Goal: Information Seeking & Learning: Learn about a topic

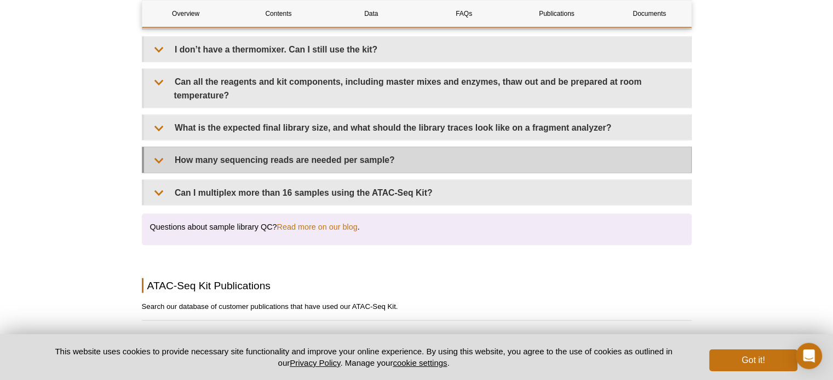
scroll to position [2251, 0]
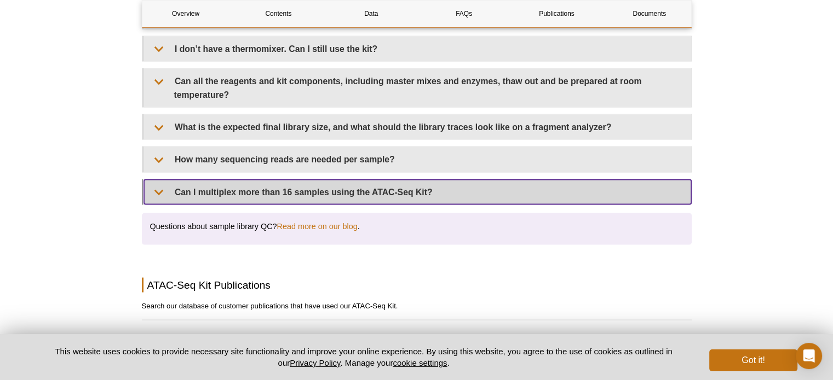
click at [453, 181] on summary "Can I multiplex more than 16 samples using the ATAC-Seq Kit?" at bounding box center [417, 192] width 547 height 25
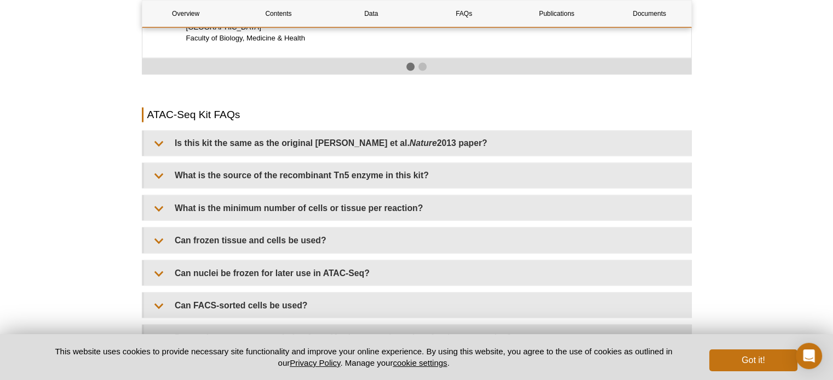
scroll to position [1899, 0]
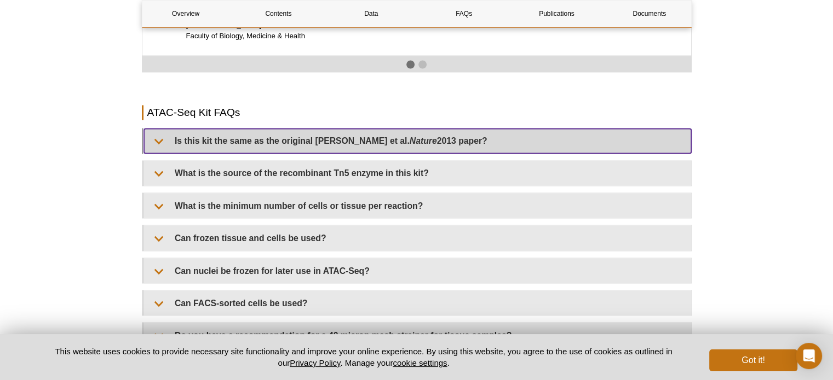
click at [491, 129] on summary "Is this kit the same as the original Buenrostro et al. Nature 2013 paper?" at bounding box center [417, 141] width 547 height 25
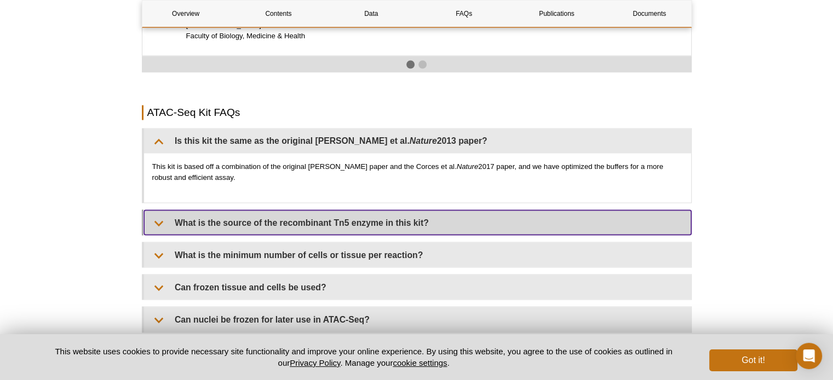
click at [432, 211] on summary "What is the source of the recombinant Tn5 enzyme in this kit?" at bounding box center [417, 222] width 547 height 25
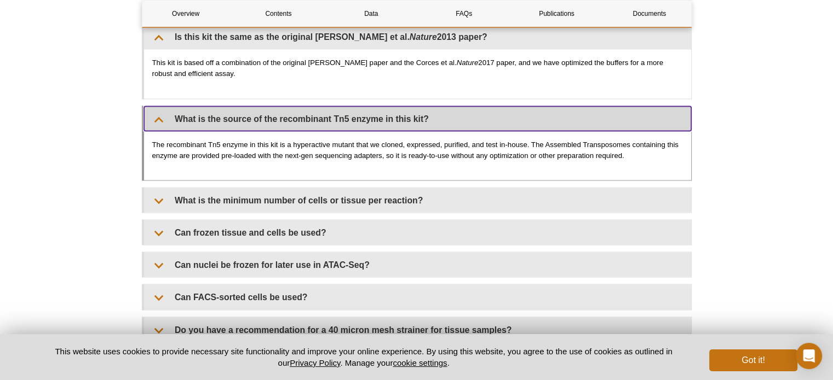
scroll to position [2005, 0]
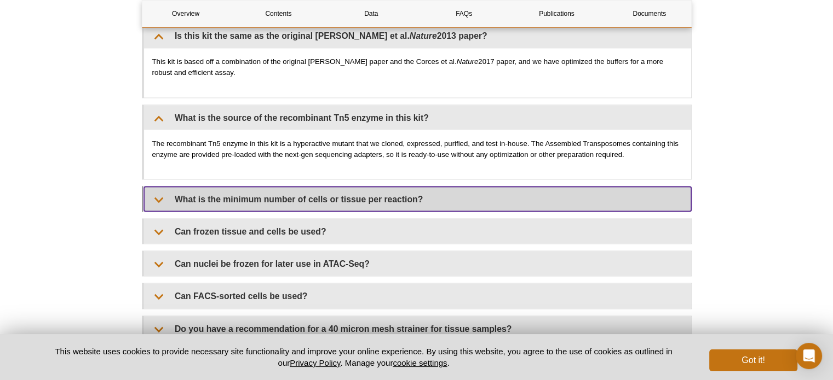
click at [465, 187] on summary "What is the minimum number of cells or tissue per reaction?" at bounding box center [417, 199] width 547 height 25
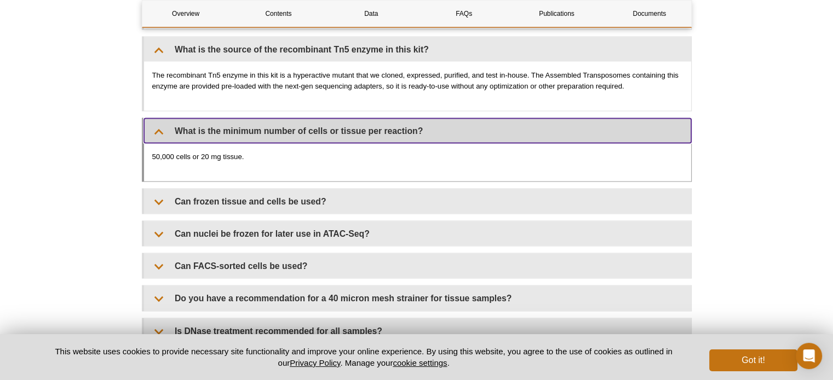
scroll to position [2076, 0]
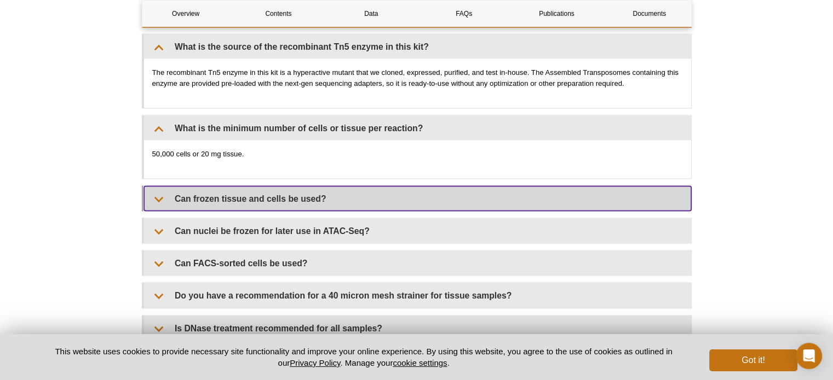
click at [478, 186] on summary "Can frozen tissue and cells be used?" at bounding box center [417, 198] width 547 height 25
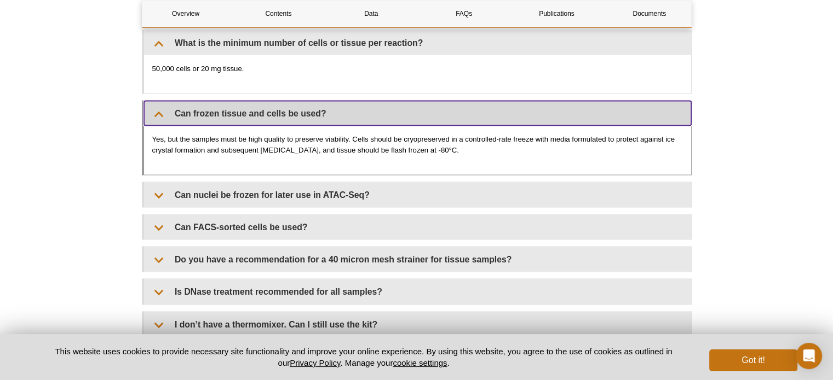
scroll to position [2161, 0]
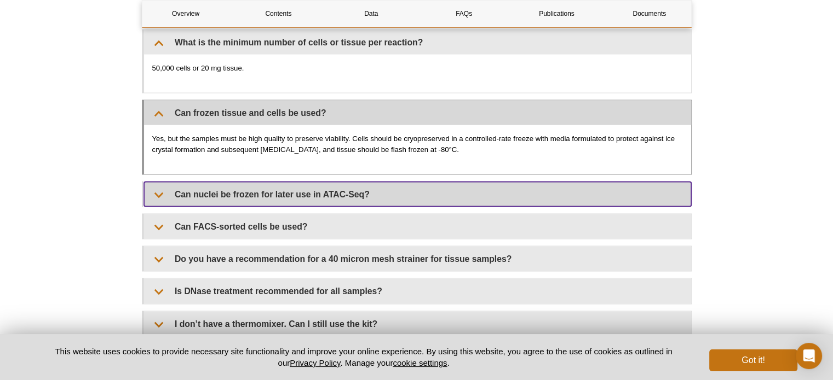
click at [478, 182] on summary "Can nuclei be frozen for later use in ATAC-Seq?" at bounding box center [417, 194] width 547 height 25
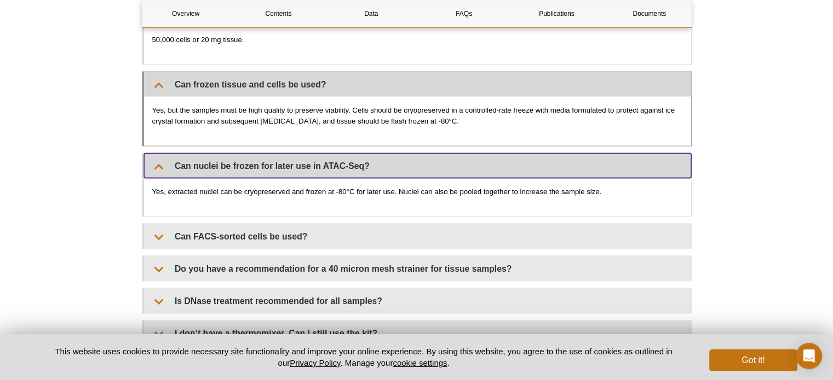
scroll to position [2197, 0]
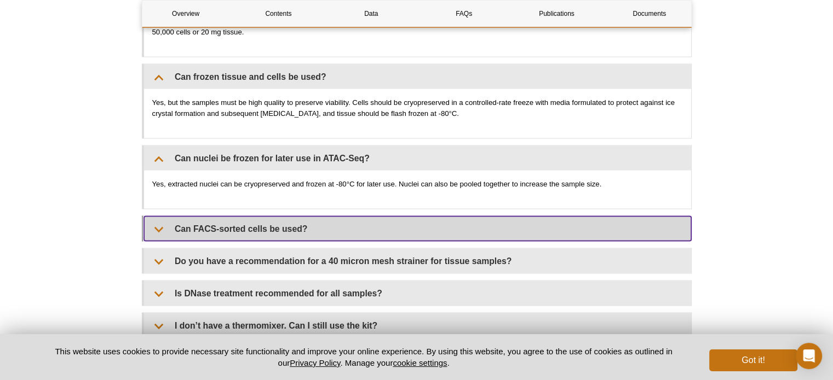
click at [449, 221] on summary "Can FACS-sorted cells be used?" at bounding box center [417, 229] width 547 height 25
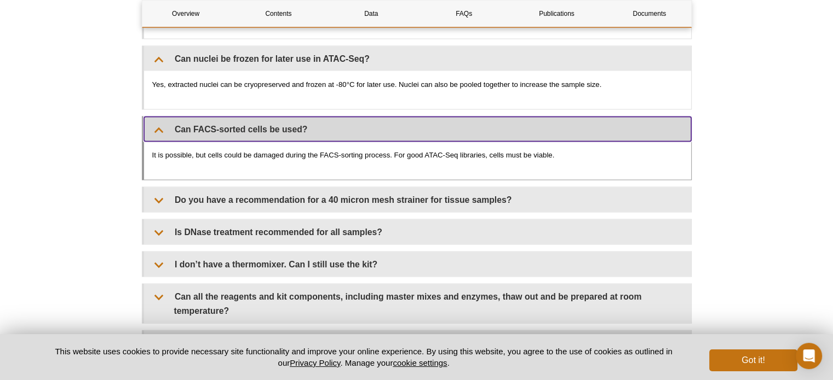
scroll to position [2309, 0]
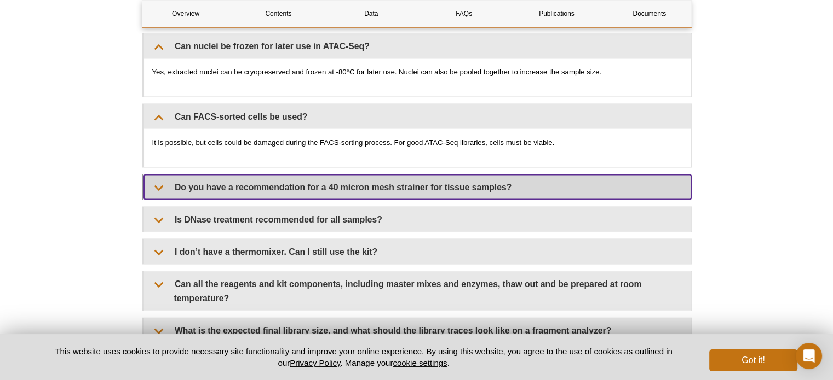
click at [490, 178] on summary "Do you have a recommendation for a 40 micron mesh strainer for tissue samples?" at bounding box center [417, 187] width 547 height 25
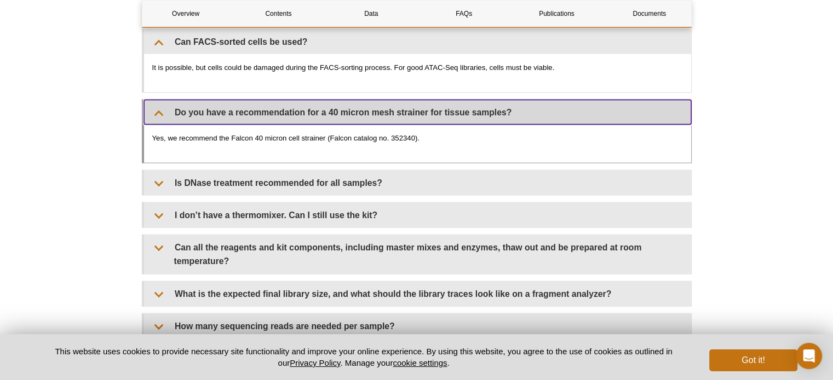
scroll to position [2384, 0]
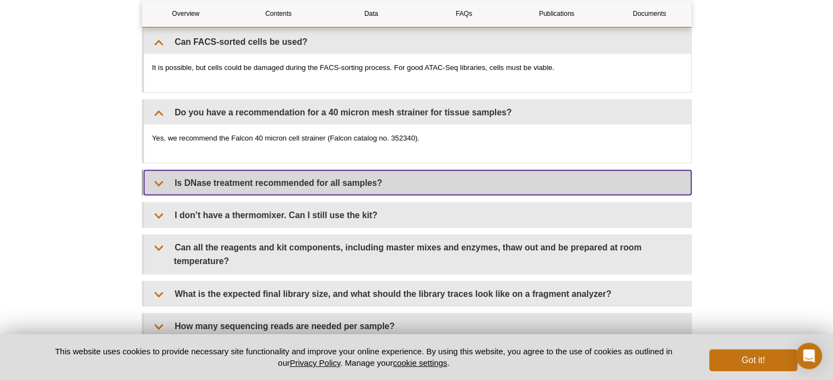
click at [506, 171] on summary "Is DNase treatment recommended for all samples?" at bounding box center [417, 183] width 547 height 25
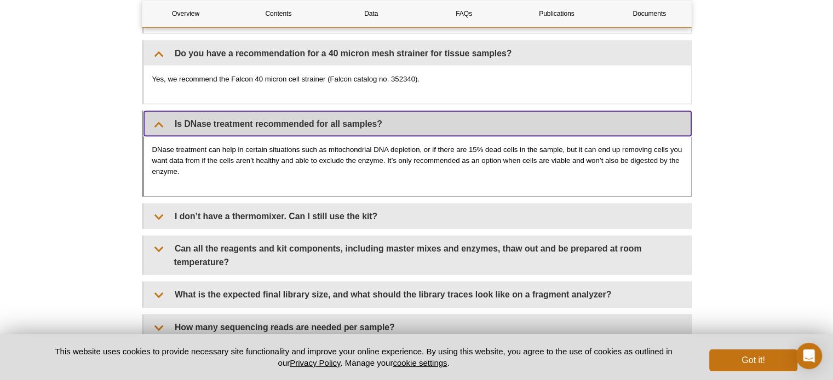
scroll to position [2445, 0]
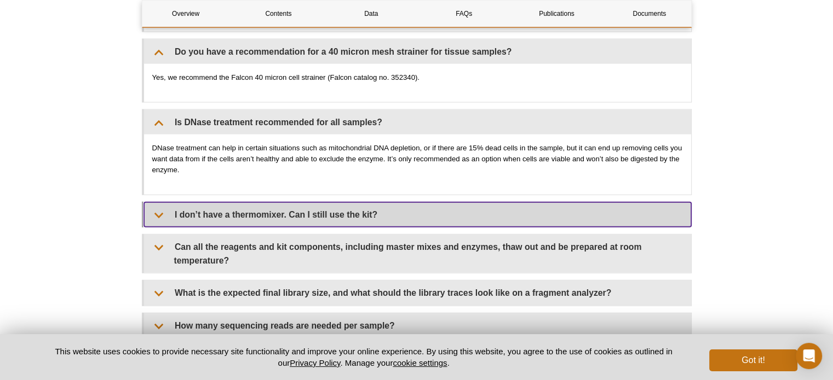
click at [494, 207] on summary "I don’t have a thermomixer. Can I still use the kit?" at bounding box center [417, 215] width 547 height 25
